Goal: Navigation & Orientation: Find specific page/section

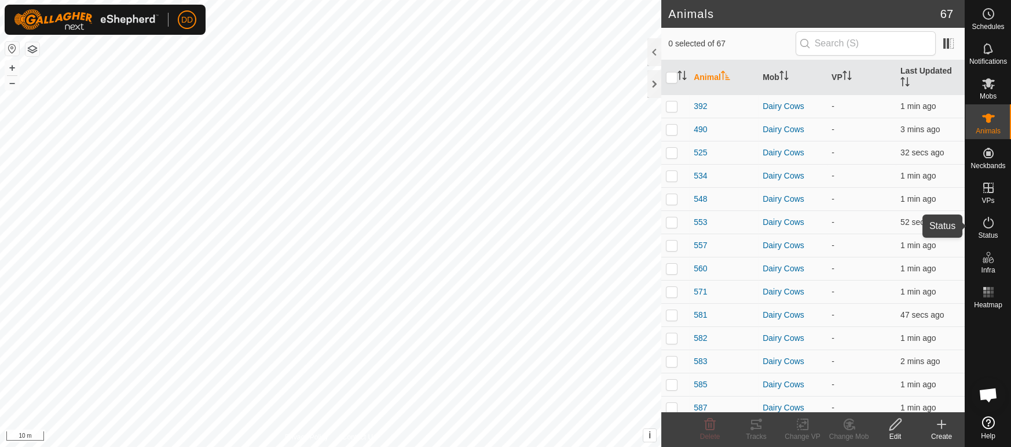
drag, startPoint x: 985, startPoint y: 224, endPoint x: 979, endPoint y: 211, distance: 14.5
click at [985, 224] on icon at bounding box center [989, 222] width 14 height 14
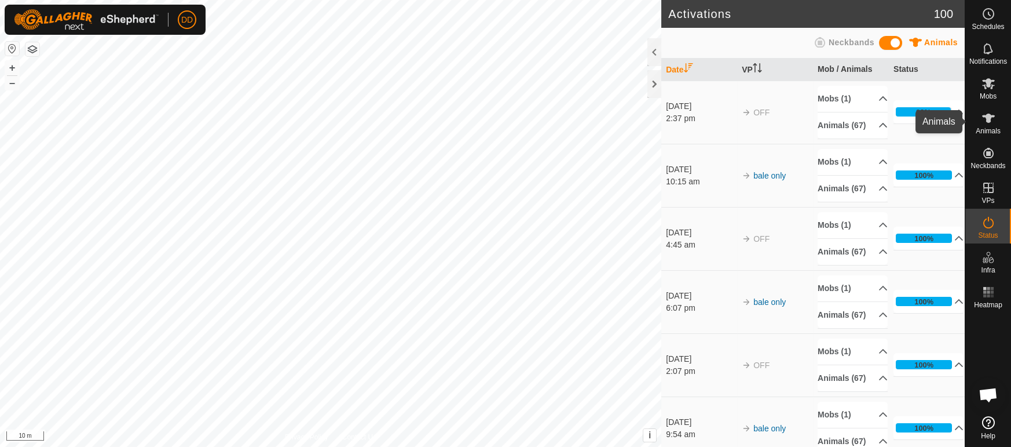
click at [993, 122] on icon at bounding box center [989, 118] width 14 height 14
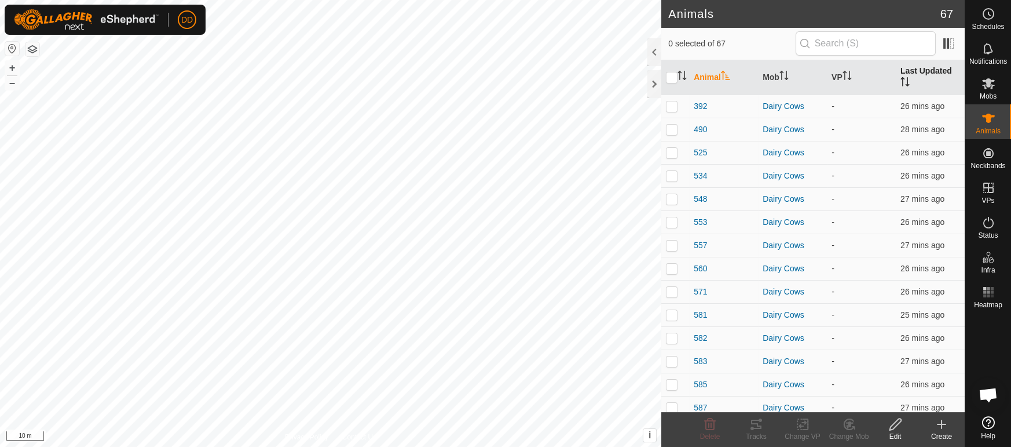
click at [921, 71] on th "Last Updated" at bounding box center [930, 77] width 69 height 35
click at [926, 72] on th "Last Updated" at bounding box center [930, 77] width 69 height 35
